Goal: Navigation & Orientation: Understand site structure

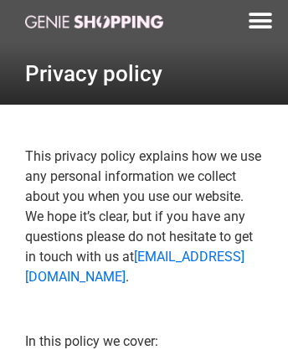
scroll to position [3734, 0]
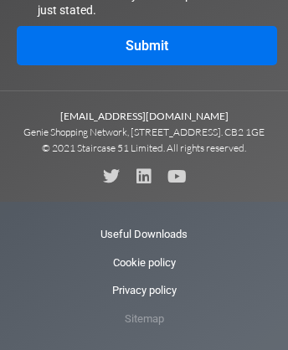
click at [143, 333] on span "Sitemap" at bounding box center [144, 319] width 39 height 28
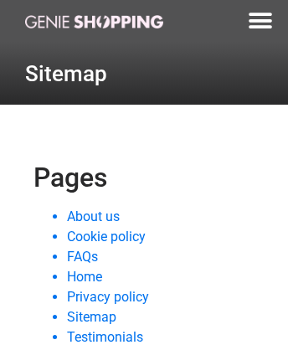
click at [91, 317] on link "Sitemap" at bounding box center [91, 317] width 49 height 16
click at [106, 236] on link "Cookie policy" at bounding box center [106, 237] width 79 height 16
